Goal: Transaction & Acquisition: Purchase product/service

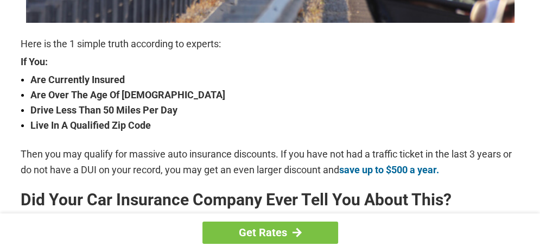
scroll to position [373, 0]
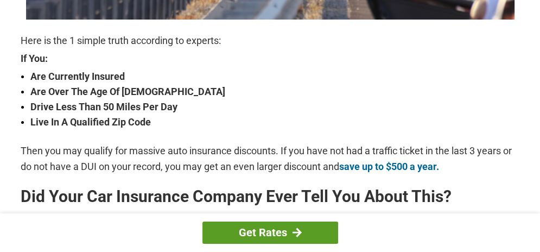
click at [281, 236] on link "Get Rates" at bounding box center [270, 232] width 136 height 22
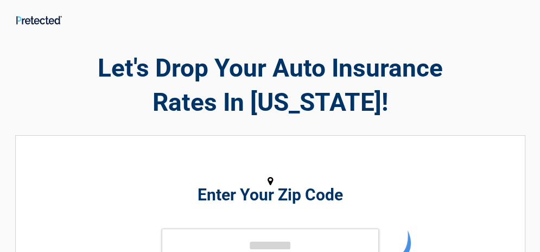
click at [263, 195] on h2 "Enter Your Zip Code" at bounding box center [270, 194] width 390 height 13
click at [271, 208] on div "Enter Your Zip Code GET STARTED" at bounding box center [270, 247] width 390 height 201
click at [243, 245] on input "tel" at bounding box center [270, 245] width 217 height 33
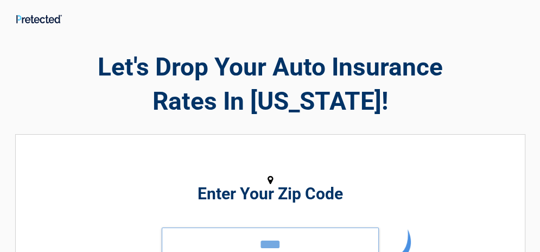
type input "*****"
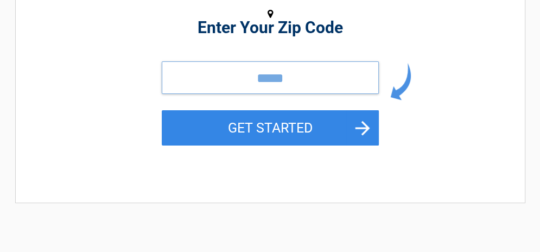
scroll to position [163, 0]
